Goal: Information Seeking & Learning: Understand process/instructions

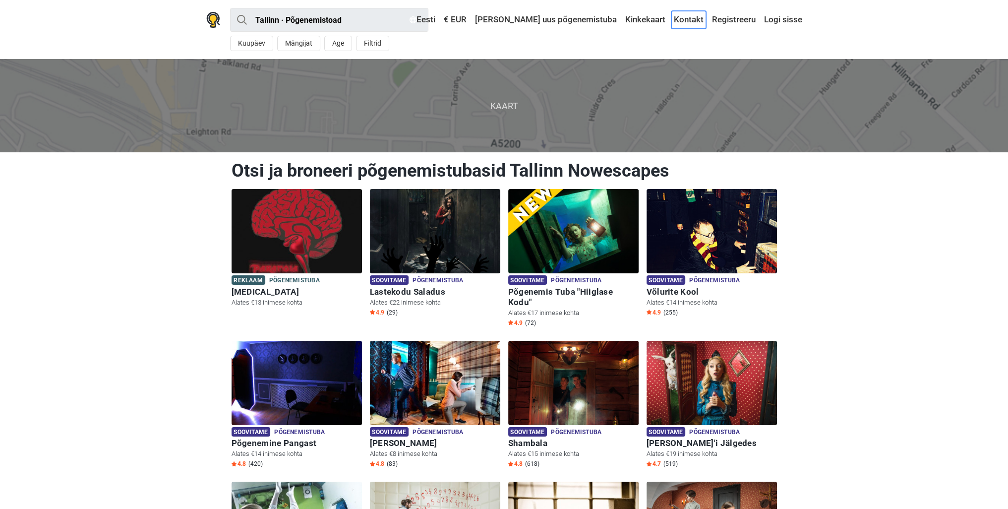
click at [692, 23] on link "Kontakt" at bounding box center [688, 20] width 35 height 18
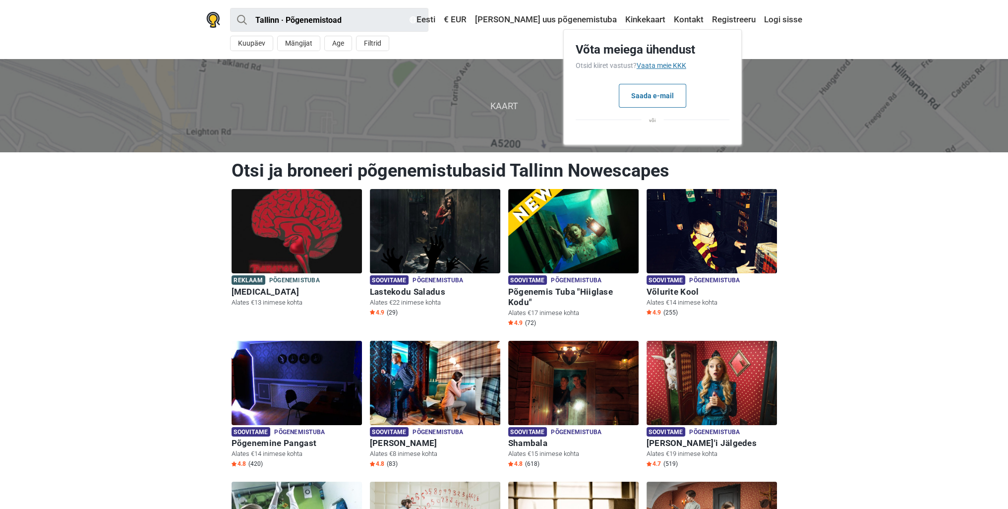
click at [668, 62] on link "Vaata meie KKK" at bounding box center [661, 65] width 50 height 8
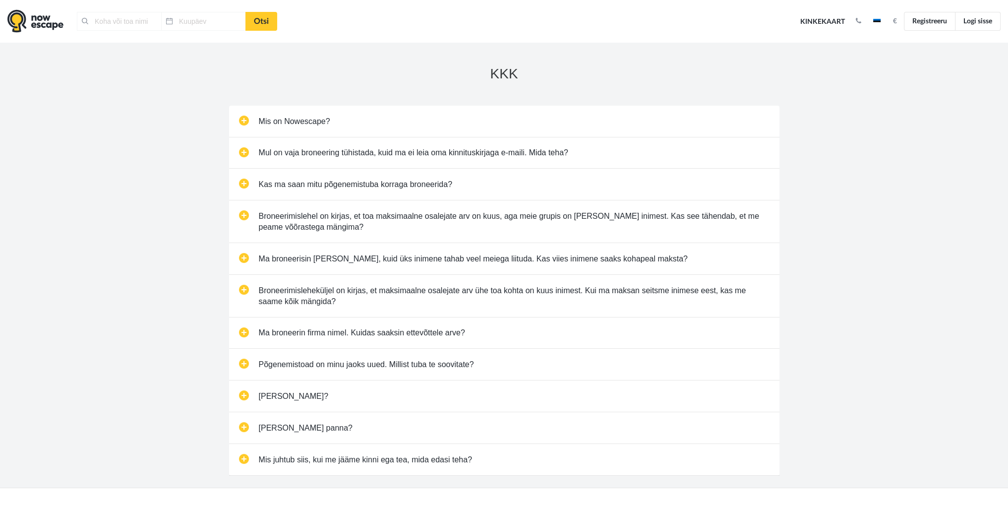
type input "[GEOGRAPHIC_DATA], [GEOGRAPHIC_DATA]"
type input "[DATE]"
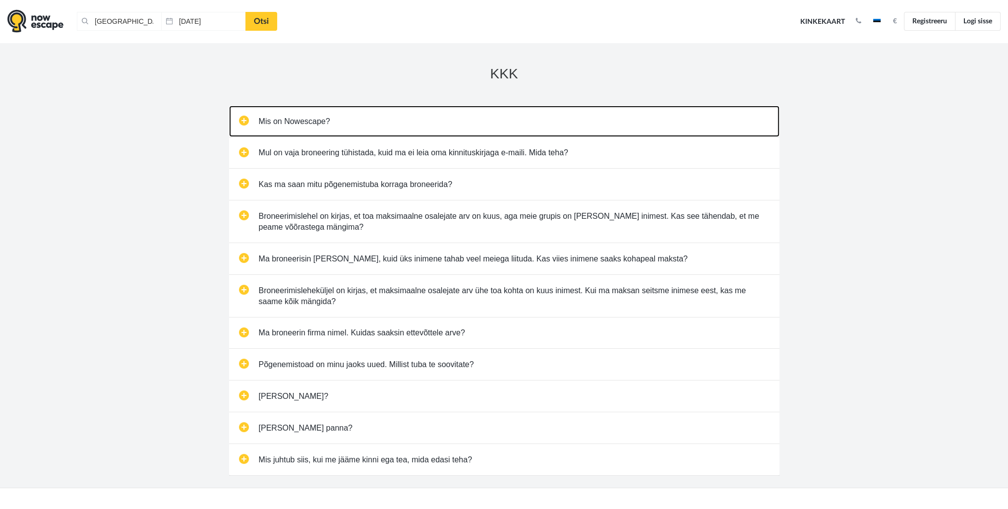
click at [367, 120] on link "Mis on Nowescape?" at bounding box center [504, 121] width 550 height 31
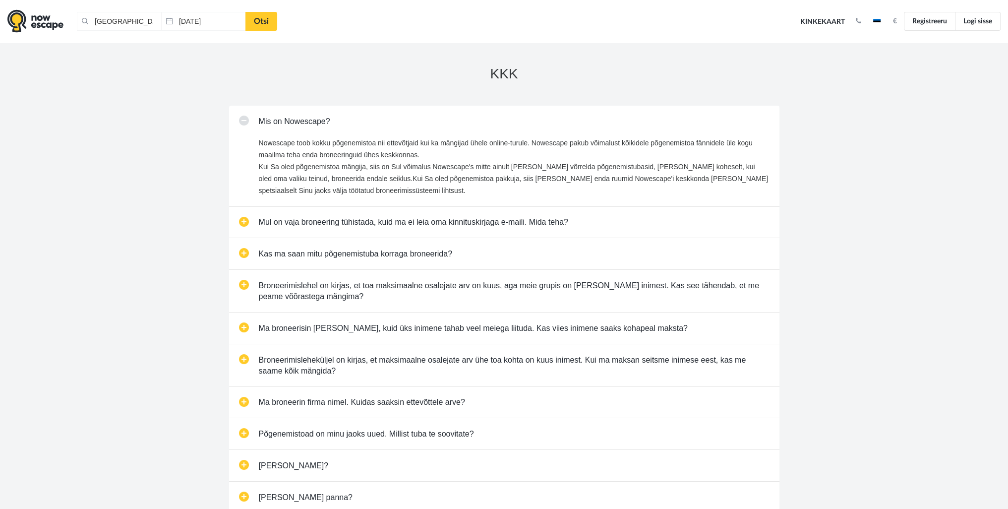
click at [145, 232] on div "KKK Mis on Nowescape? Nowescape toob kokku põgenemistoa nii ettevõtjaid kui ka …" at bounding box center [504, 300] width 1008 height 514
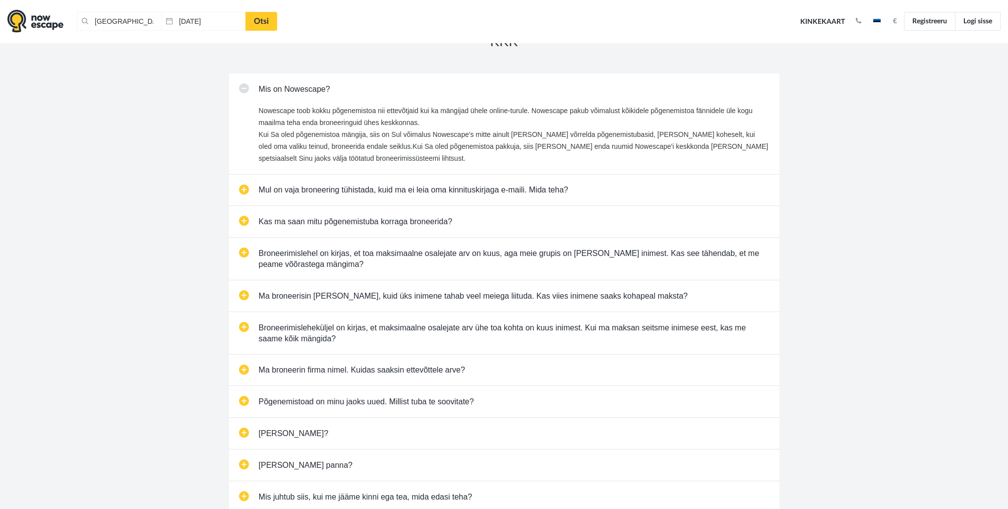
scroll to position [50, 0]
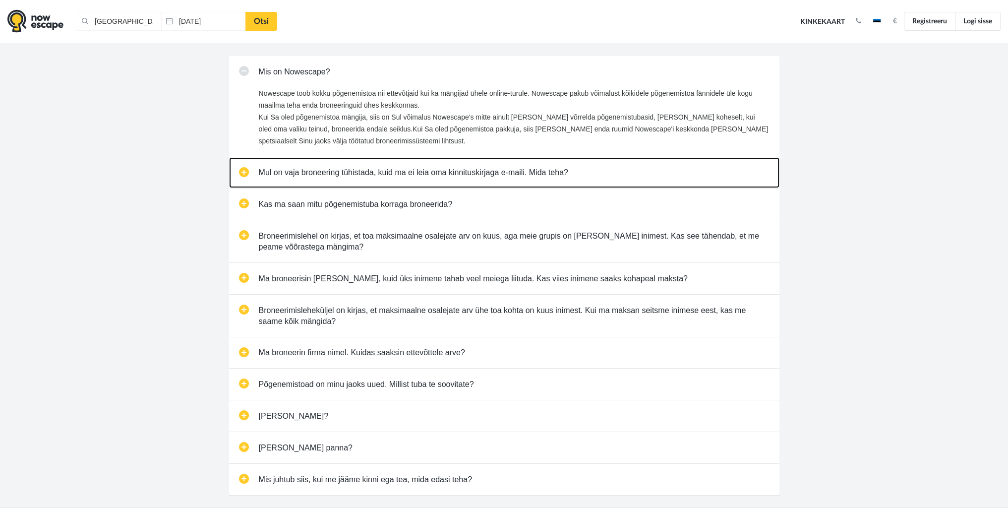
click at [583, 172] on link "Mul on vaja broneering tühistada, kuid ma ei leia oma kinnituskirjaga e-maili. …" at bounding box center [504, 172] width 550 height 31
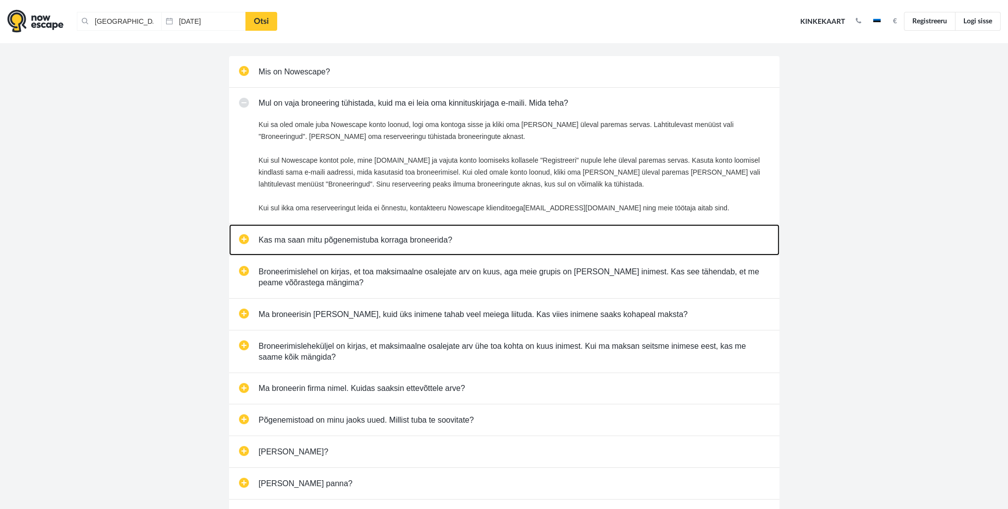
click at [465, 233] on link "Kas ma saan mitu põgenemistuba korraga broneerida?" at bounding box center [504, 239] width 550 height 31
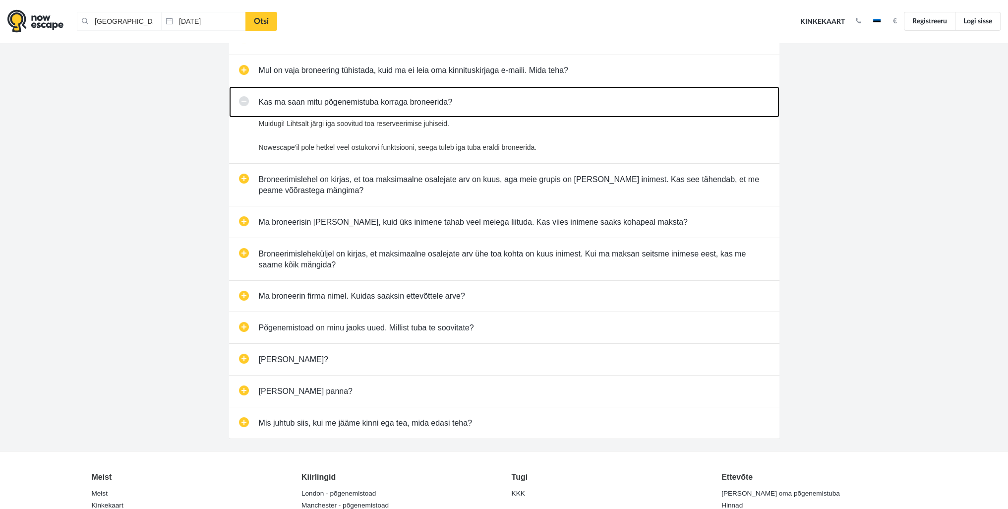
scroll to position [99, 0]
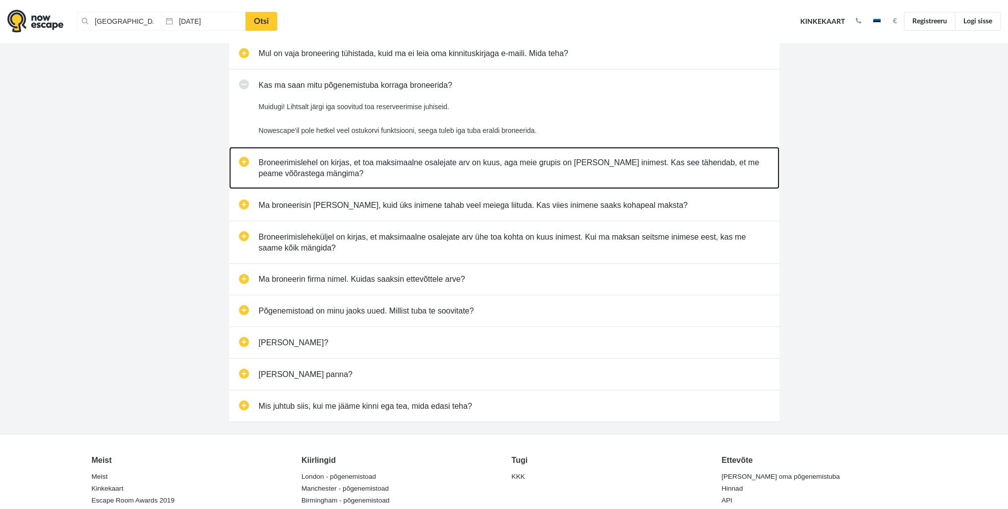
click at [554, 164] on link "Broneerimislehel on kirjas, et toa maksimaalne osalejate arv on kuus, aga meie …" at bounding box center [504, 168] width 550 height 42
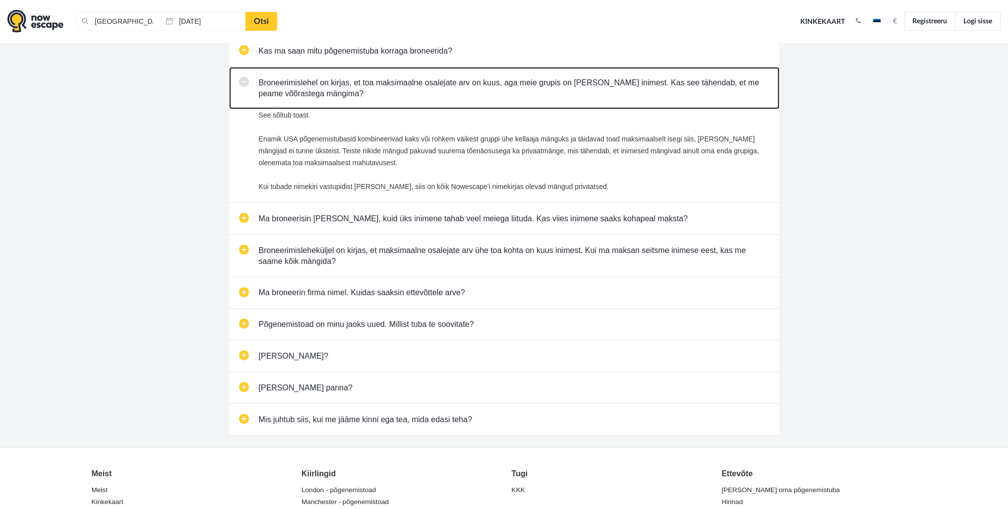
scroll to position [149, 0]
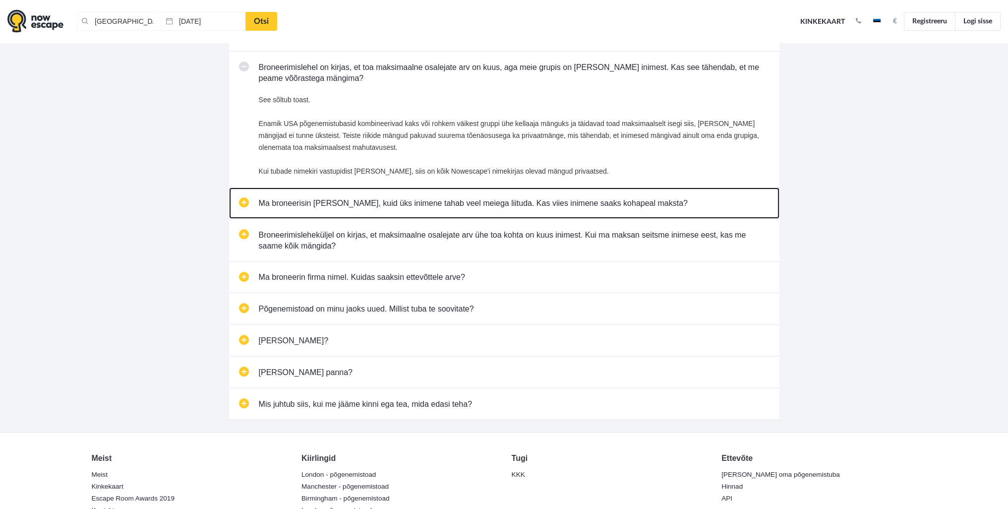
click at [642, 202] on link "Ma broneerisin [PERSON_NAME], kuid üks inimene tahab veel meiega liituda. Kas v…" at bounding box center [504, 202] width 550 height 31
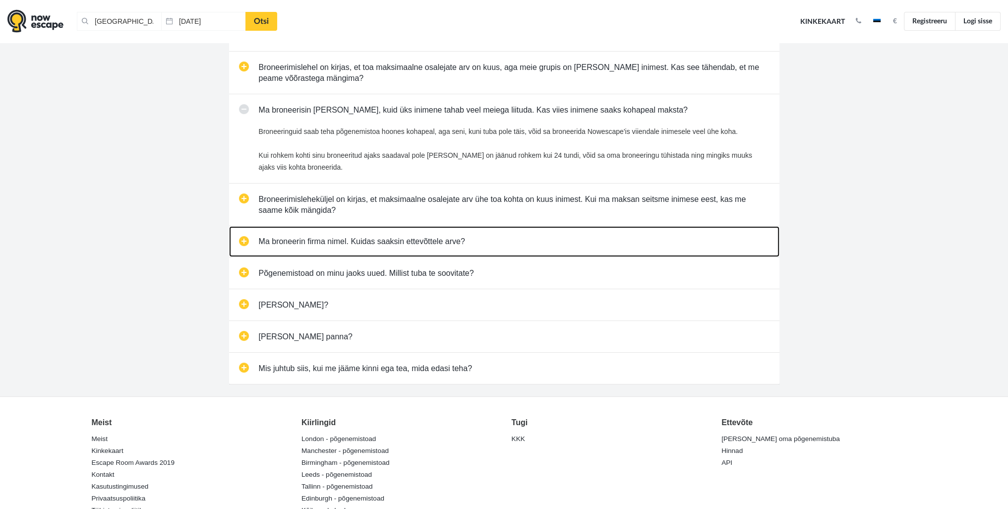
click at [592, 247] on link "Ma broneerin firma nimel. Kuidas saaksin ettevõttele arve?" at bounding box center [504, 241] width 550 height 31
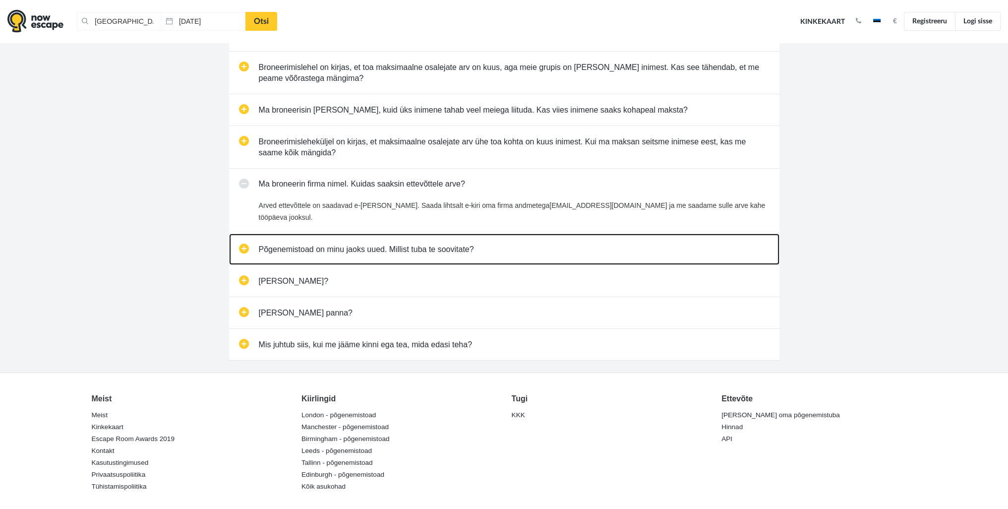
click at [541, 239] on link "Põgenemistoad on minu jaoks uued. Millist tuba te soovitate?" at bounding box center [504, 248] width 550 height 31
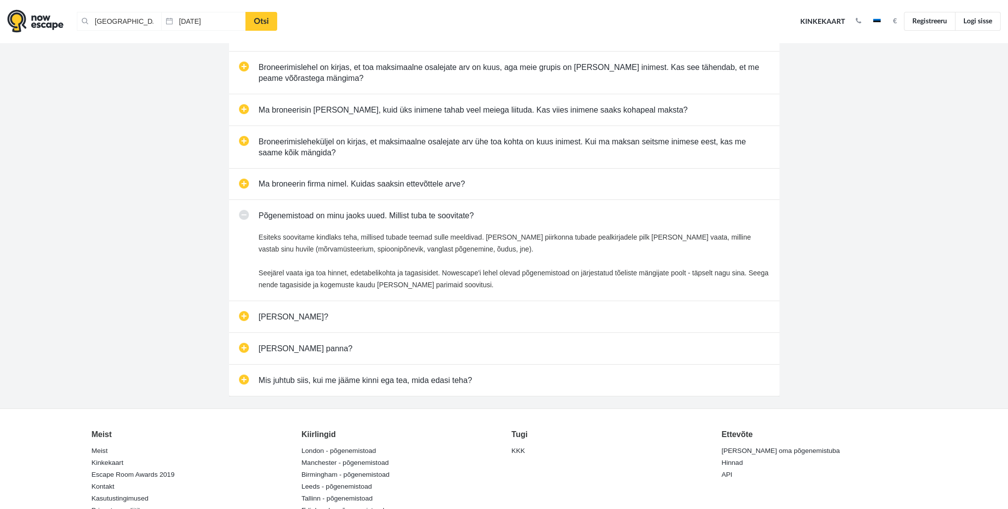
click at [843, 251] on div "KKK Mis on Nowescape? Nowescape toob kokku põgenemistoa nii ettevõtjaid kui ka …" at bounding box center [504, 151] width 1008 height 514
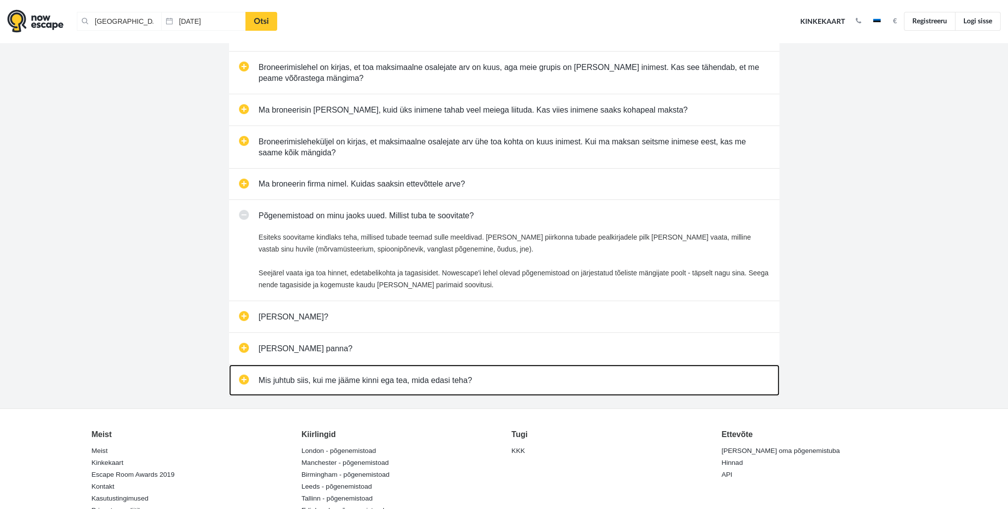
click at [379, 379] on link "Mis juhtub siis, kui me jääme kinni ega tea, mida edasi teha?" at bounding box center [504, 379] width 550 height 31
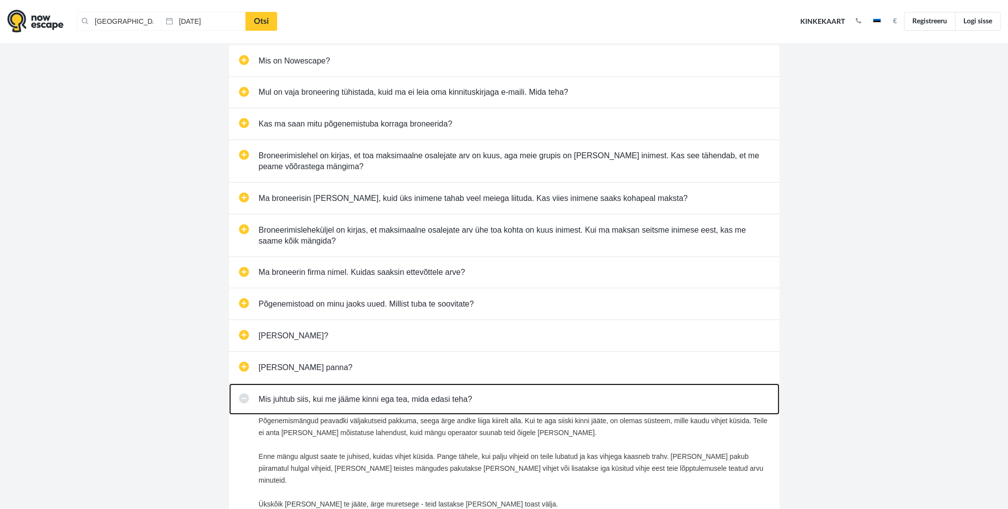
scroll to position [0, 0]
